Goal: Task Accomplishment & Management: Use online tool/utility

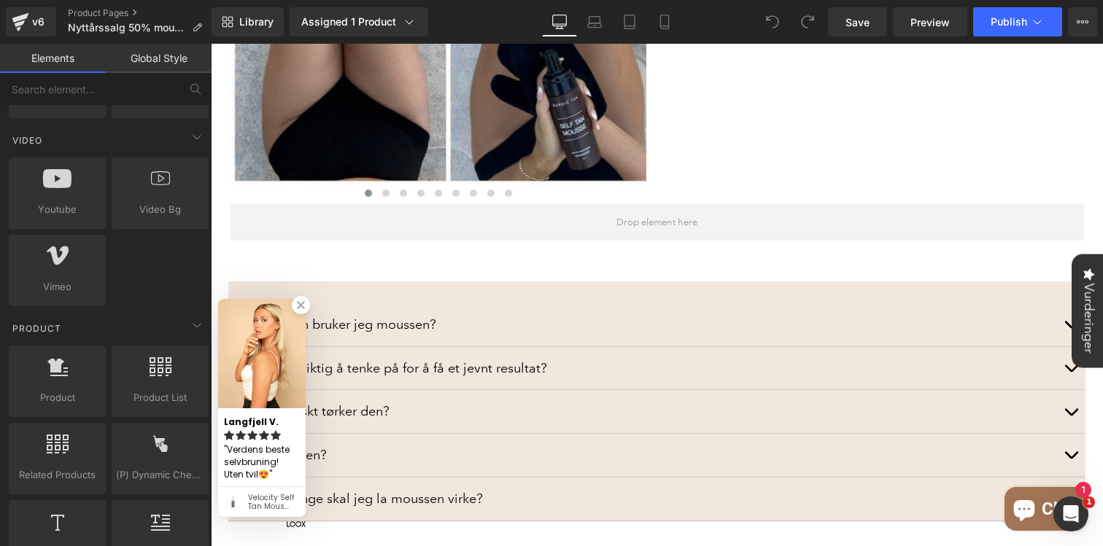
scroll to position [988, 0]
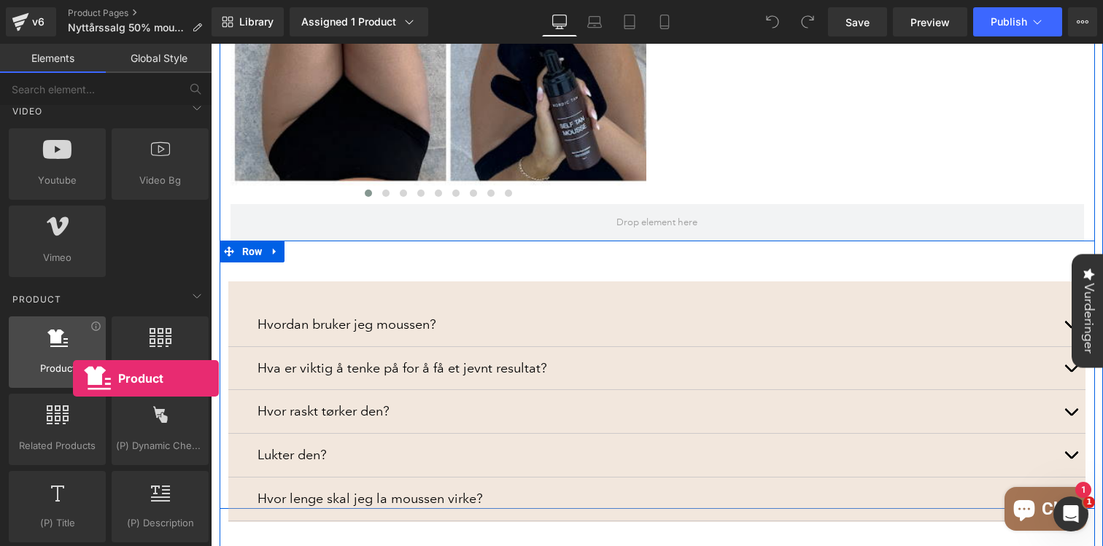
drag, startPoint x: 62, startPoint y: 349, endPoint x: 73, endPoint y: 379, distance: 31.2
click at [73, 379] on div "Product products, goods, sells" at bounding box center [57, 352] width 97 height 71
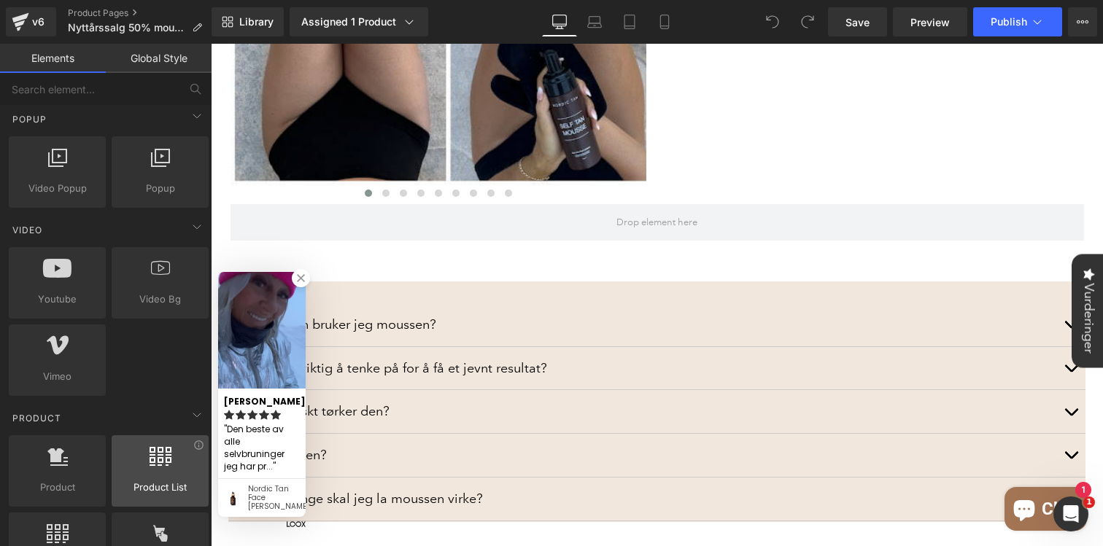
scroll to position [970, 0]
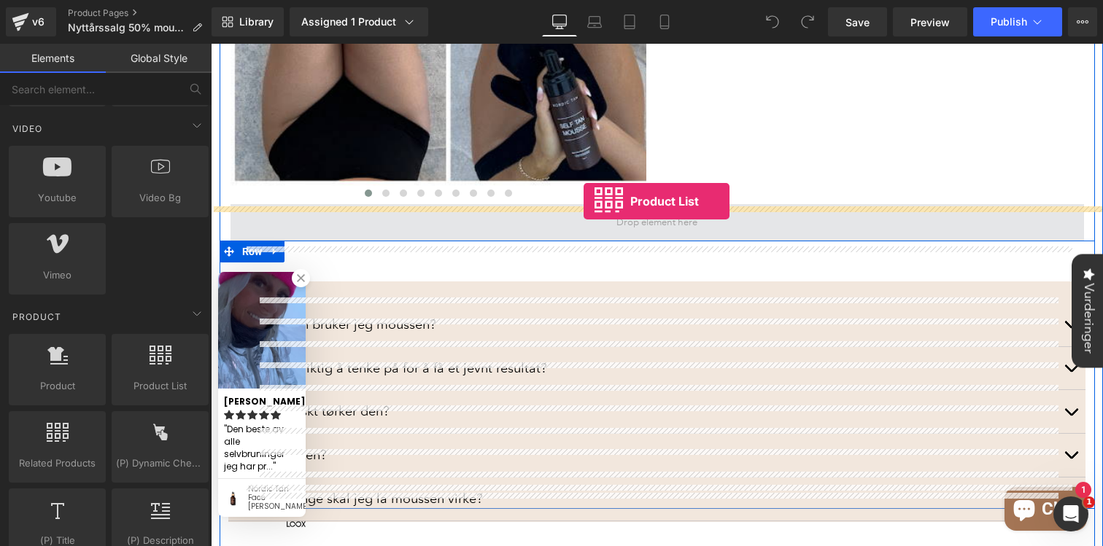
drag, startPoint x: 241, startPoint y: 319, endPoint x: 584, endPoint y: 204, distance: 361.0
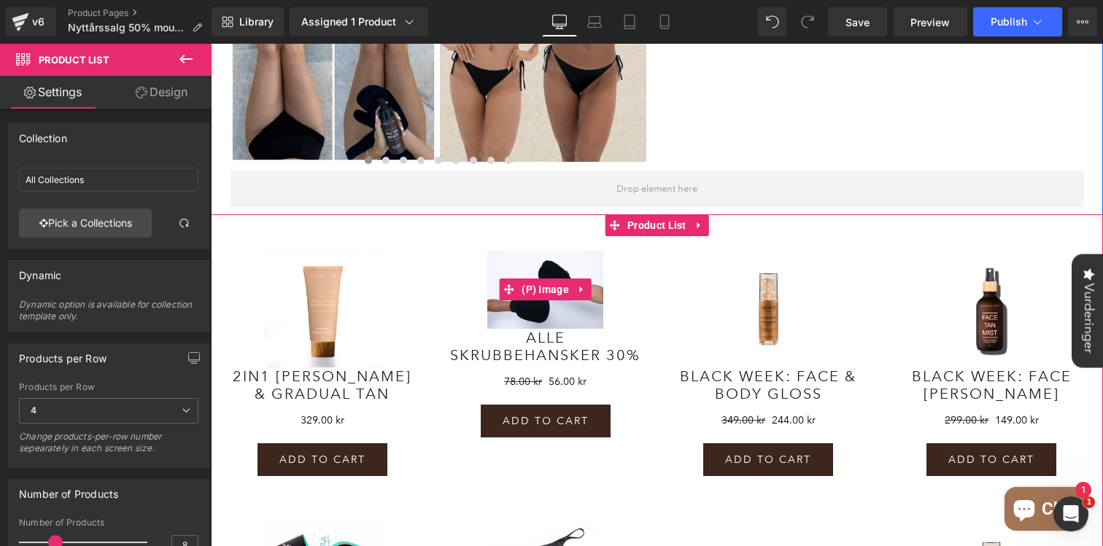
scroll to position [1346, 0]
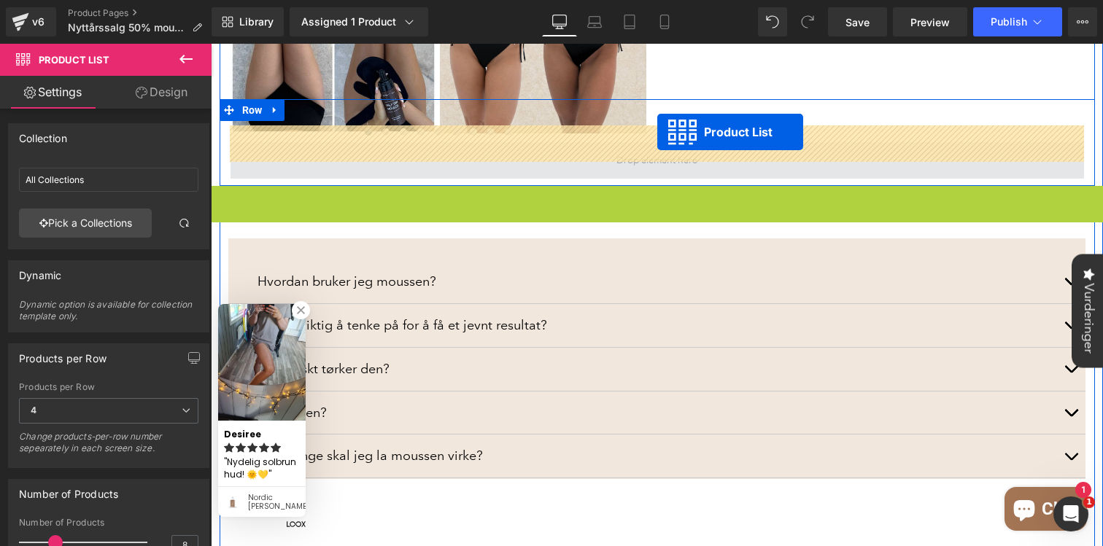
drag, startPoint x: 613, startPoint y: 181, endPoint x: 657, endPoint y: 133, distance: 65.6
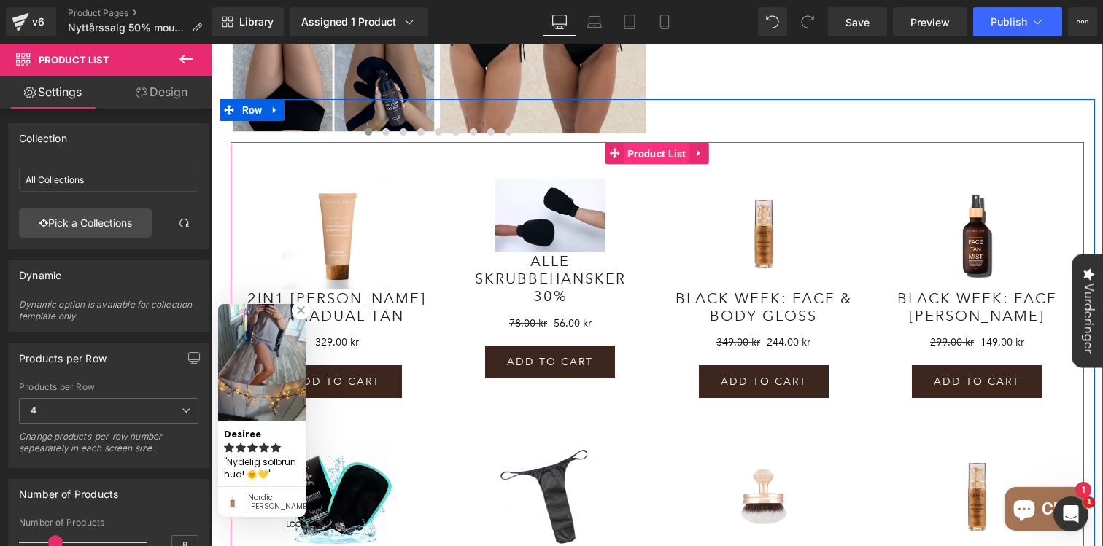
click at [663, 143] on span "Product List" at bounding box center [657, 154] width 66 height 22
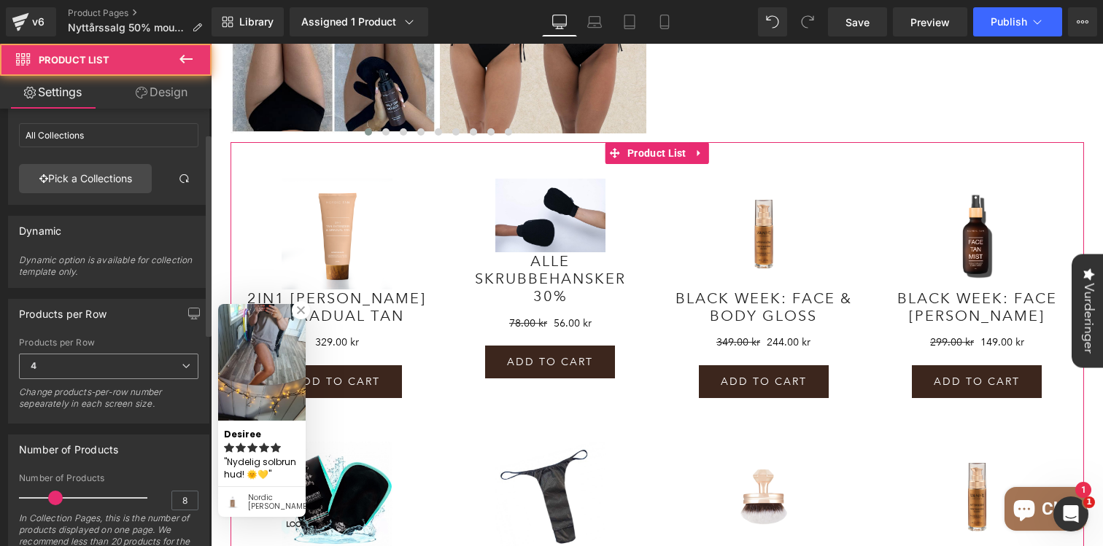
scroll to position [53, 0]
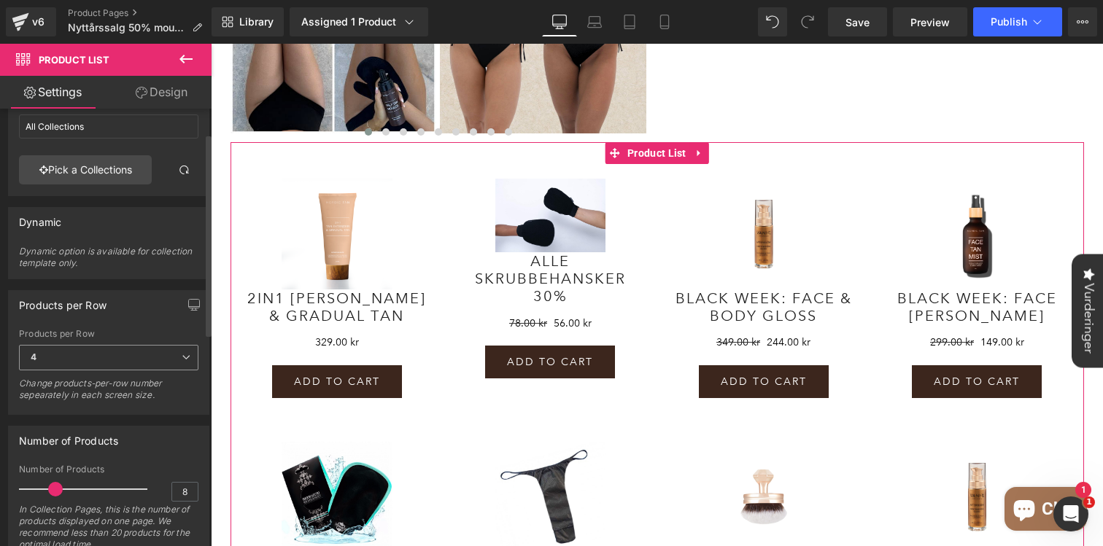
click at [107, 355] on span "4" at bounding box center [108, 358] width 179 height 26
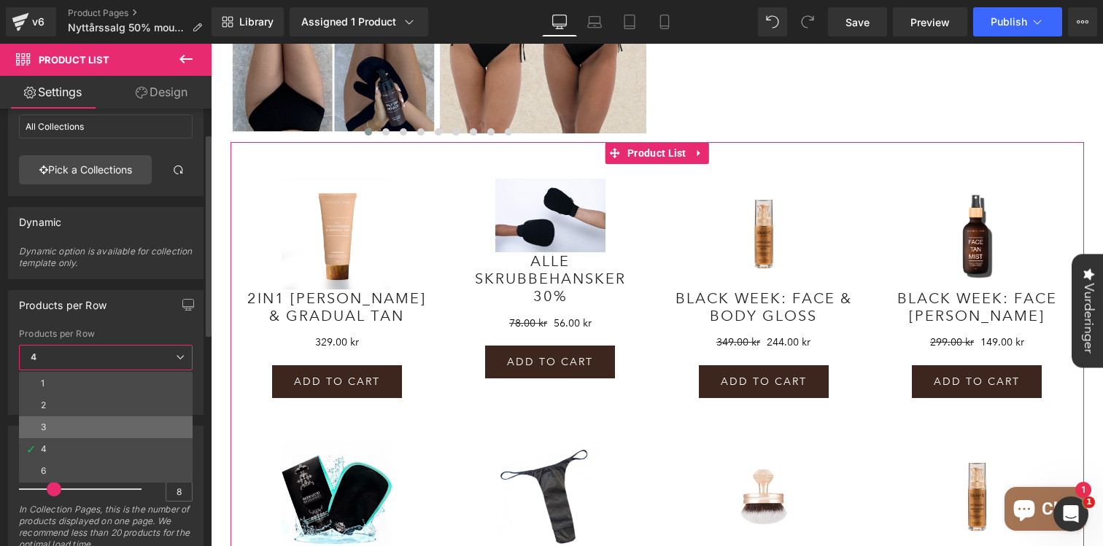
click at [67, 431] on li "3" at bounding box center [106, 428] width 174 height 22
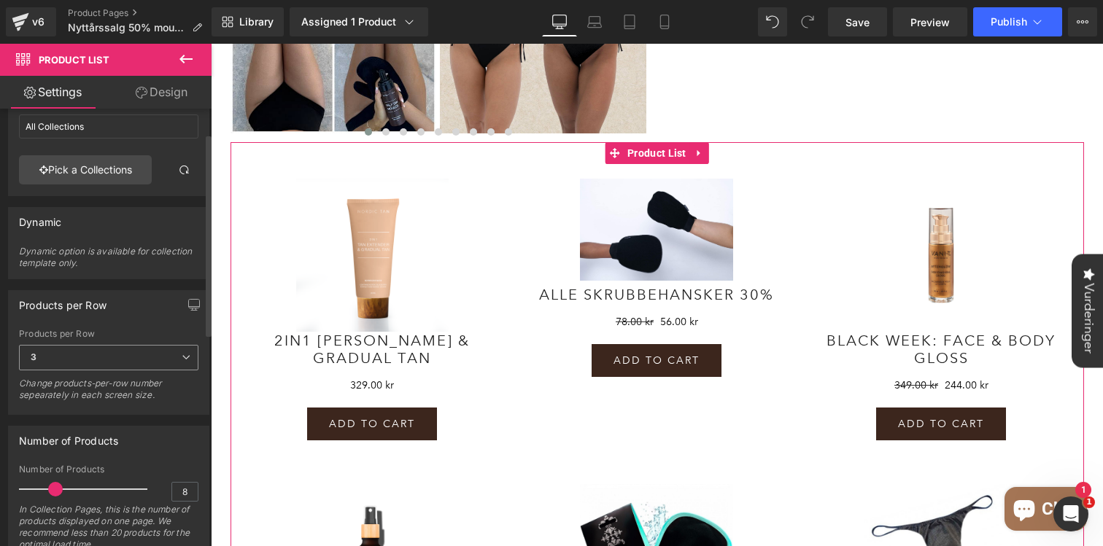
click at [118, 358] on span "3" at bounding box center [108, 358] width 179 height 26
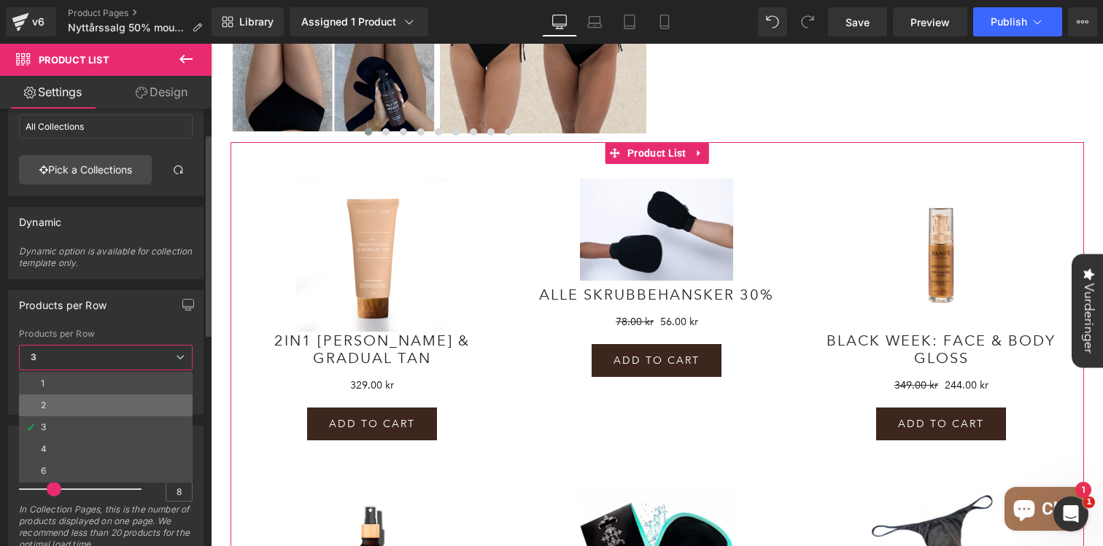
click at [84, 406] on li "2" at bounding box center [106, 406] width 174 height 22
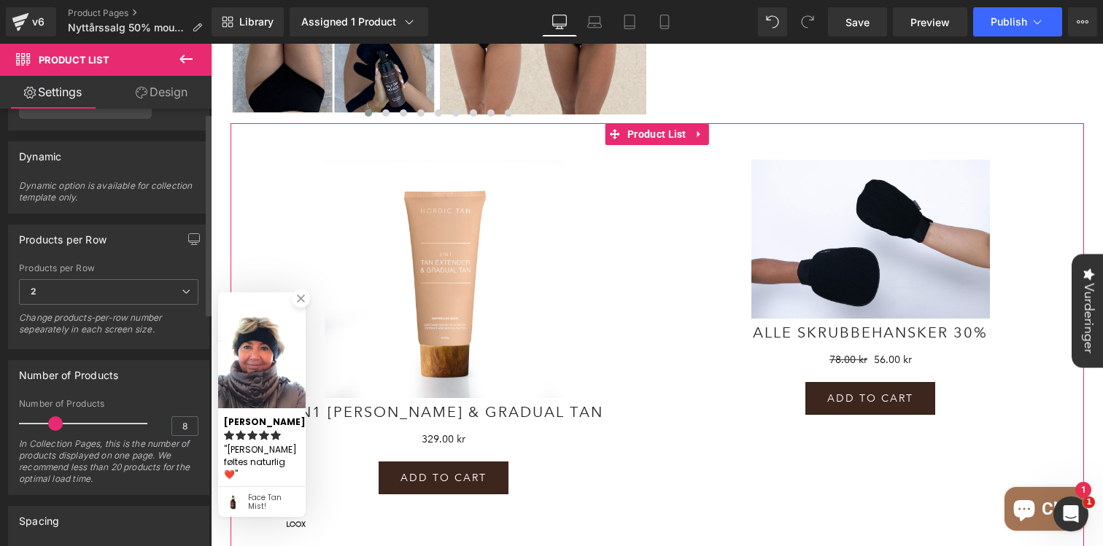
scroll to position [0, 0]
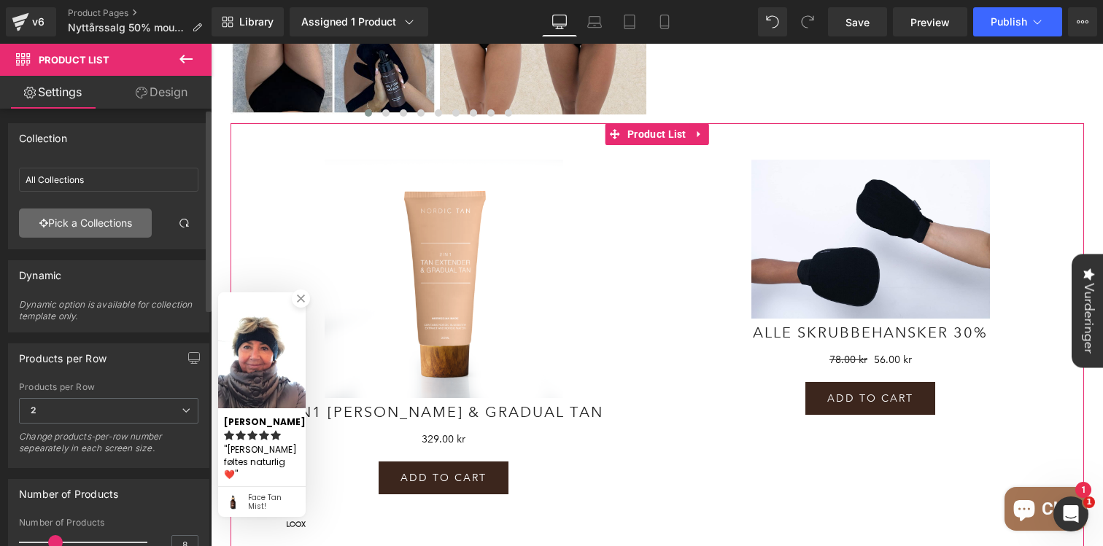
click at [125, 226] on link "Pick a Collections" at bounding box center [85, 223] width 133 height 29
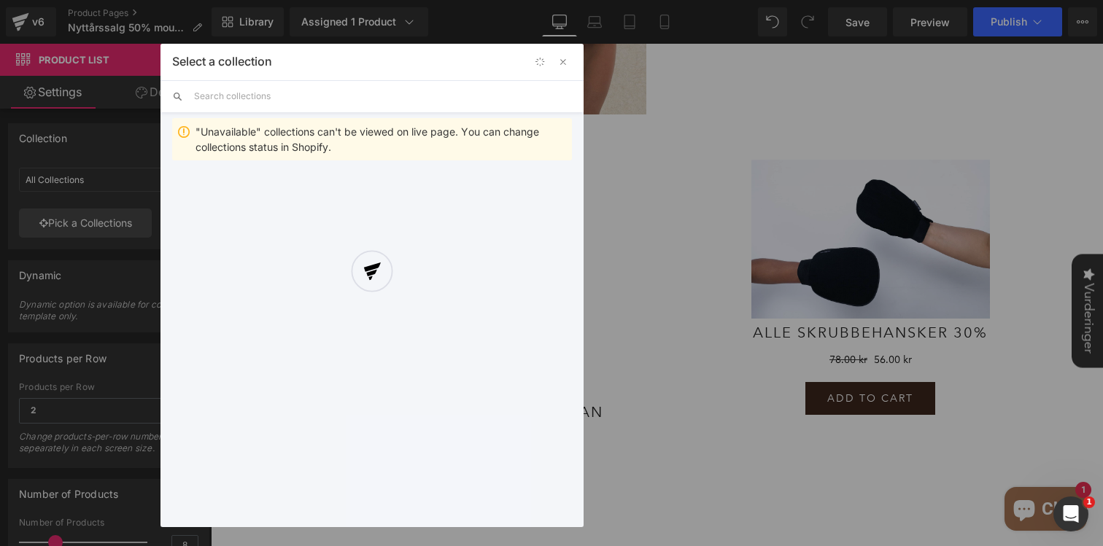
click at [563, 60] on div at bounding box center [371, 286] width 423 height 484
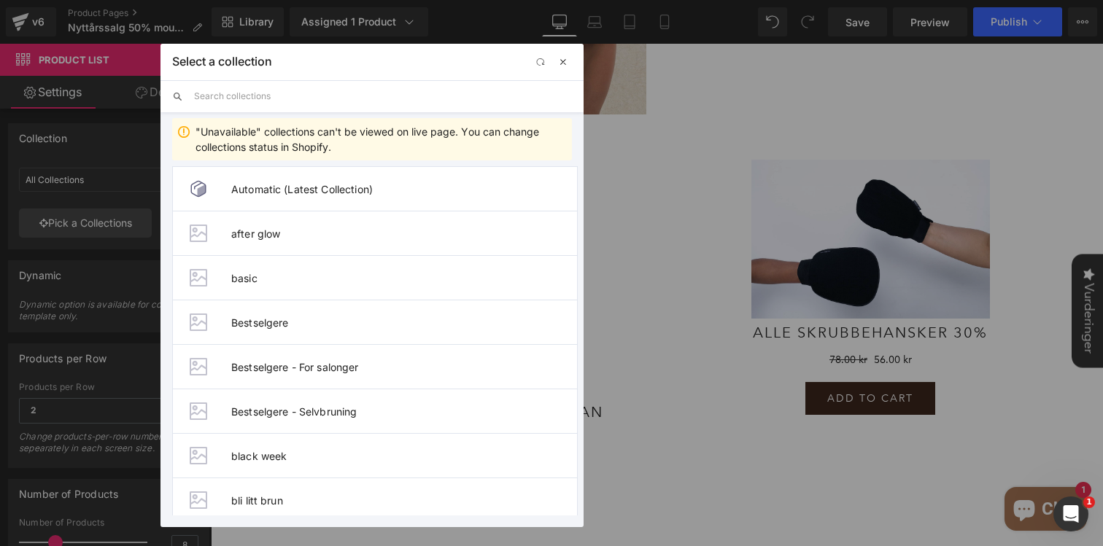
click at [565, 61] on span "button" at bounding box center [563, 62] width 12 height 12
